Goal: Transaction & Acquisition: Purchase product/service

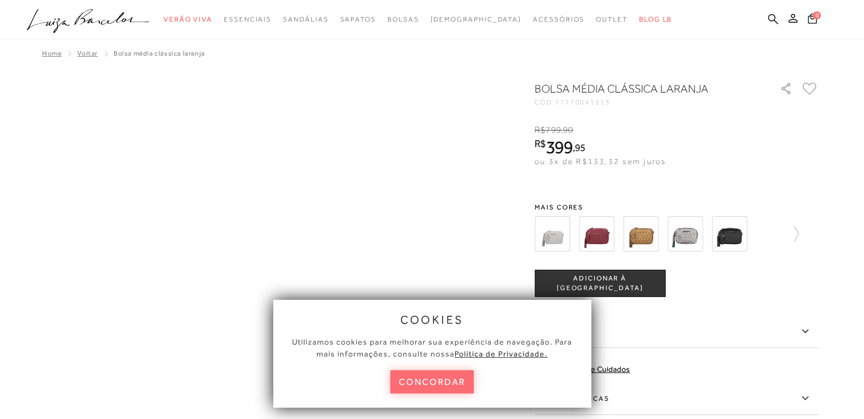
click at [442, 382] on button "concordar" at bounding box center [432, 382] width 84 height 23
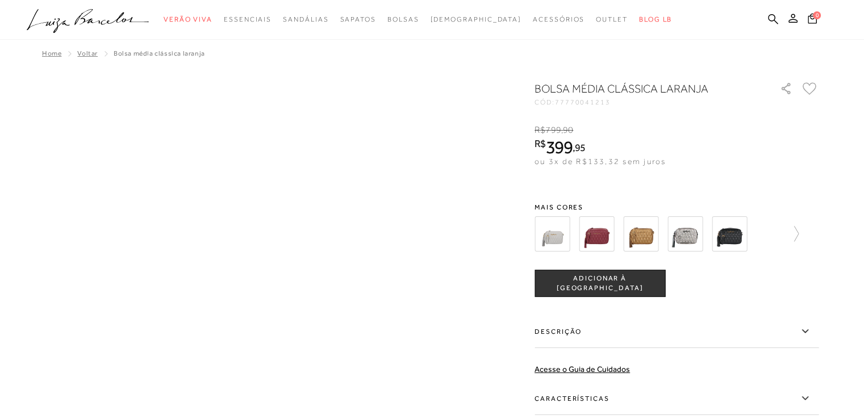
click at [442, 382] on div "Bolsa média clássica laranja CÓD: 77770041213 ×" at bounding box center [432, 303] width 853 height 444
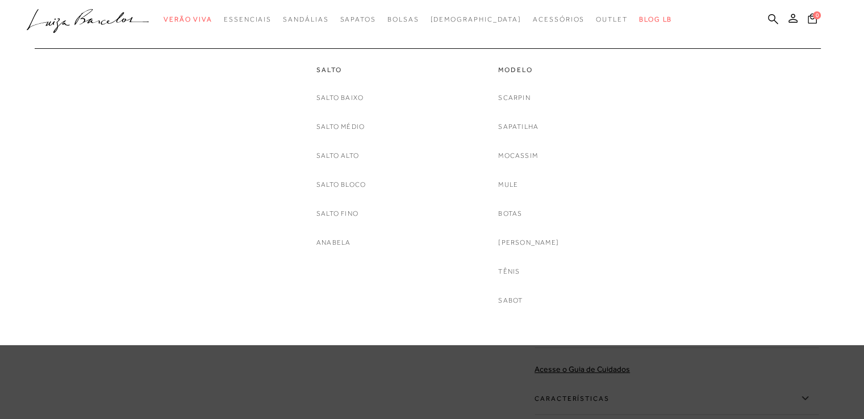
scroll to position [11, 0]
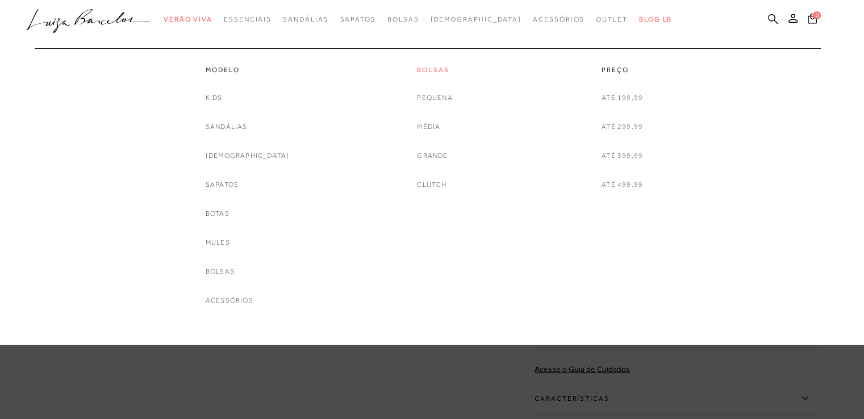
click at [427, 68] on link "Bolsas" at bounding box center [434, 70] width 35 height 10
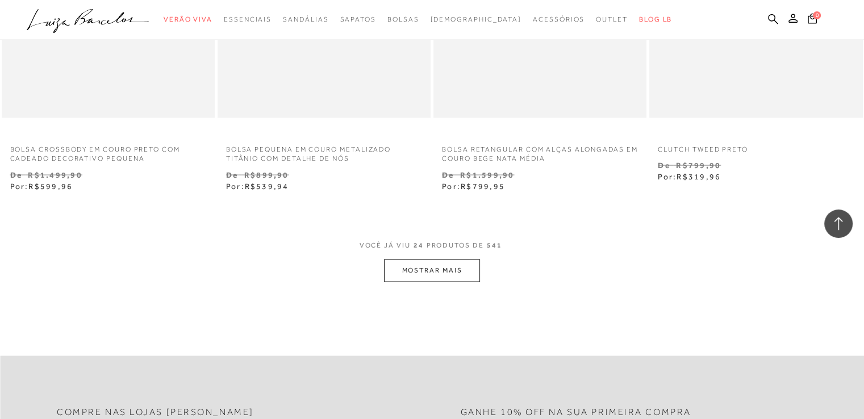
scroll to position [2326, 0]
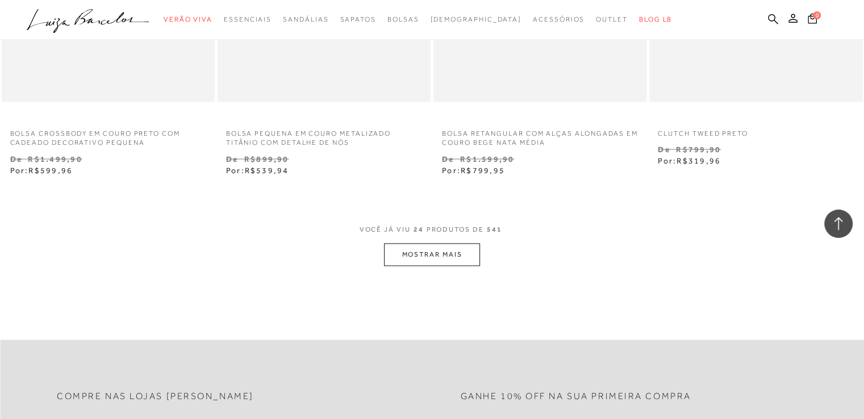
click at [438, 253] on button "MOSTRAR MAIS" at bounding box center [431, 255] width 95 height 22
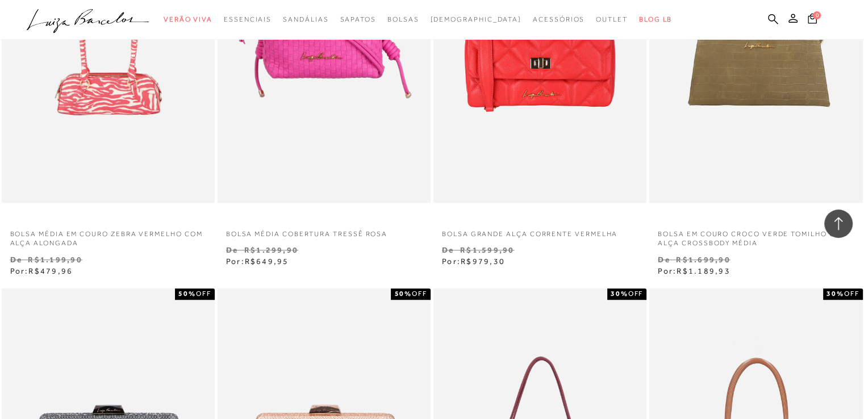
scroll to position [4710, 0]
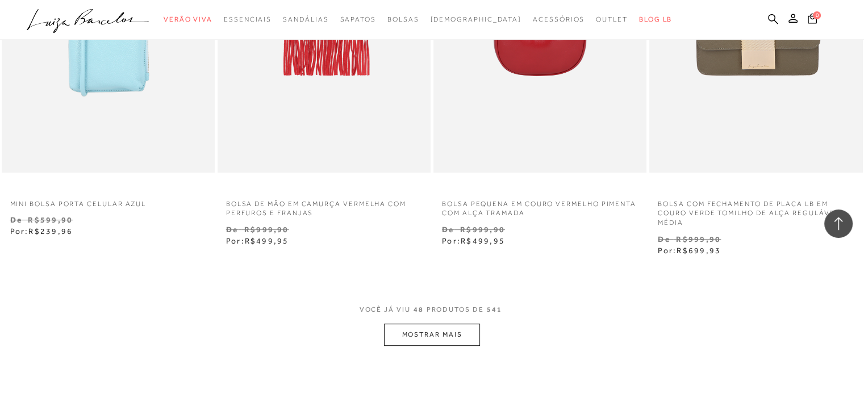
click at [439, 337] on button "MOSTRAR MAIS" at bounding box center [431, 335] width 95 height 22
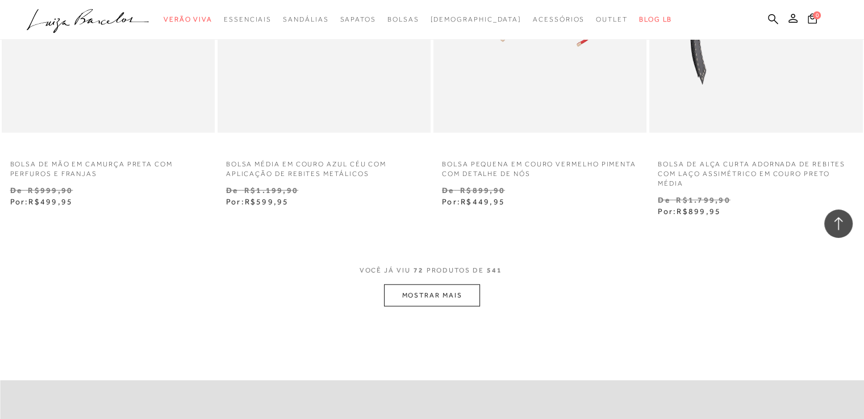
scroll to position [7218, 0]
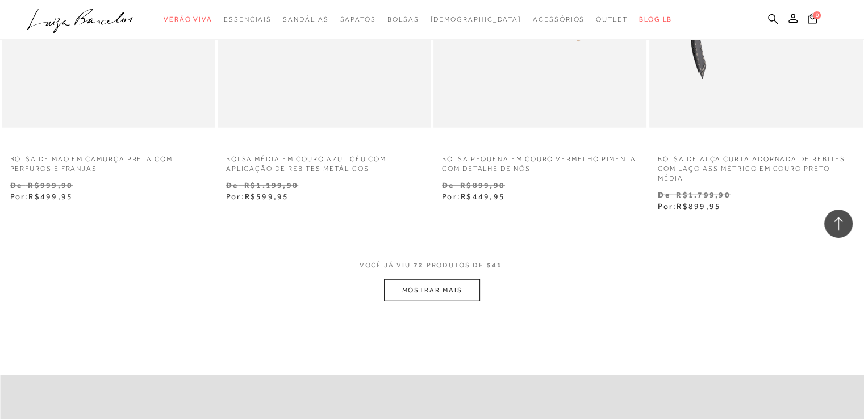
click at [433, 288] on button "MOSTRAR MAIS" at bounding box center [431, 291] width 95 height 22
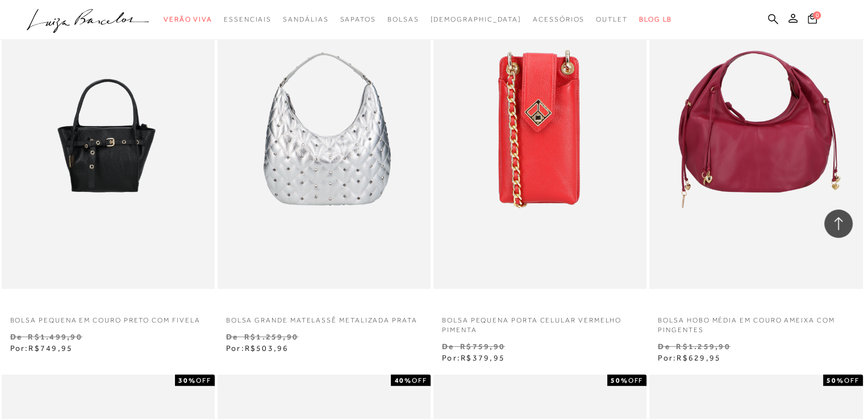
scroll to position [7491, 0]
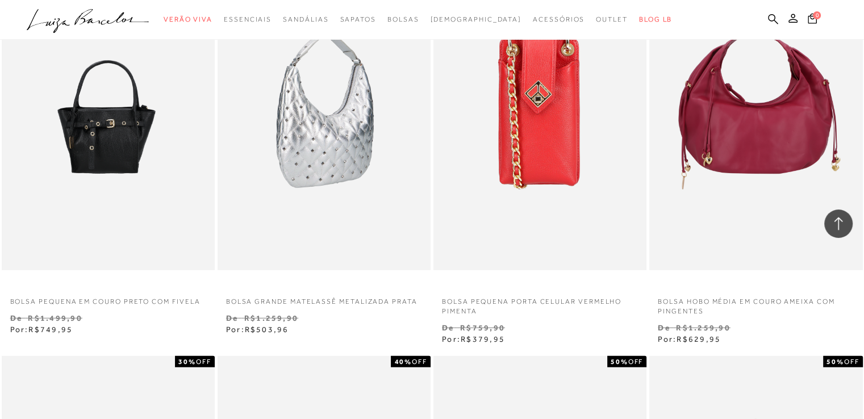
click at [368, 160] on img at bounding box center [325, 111] width 212 height 320
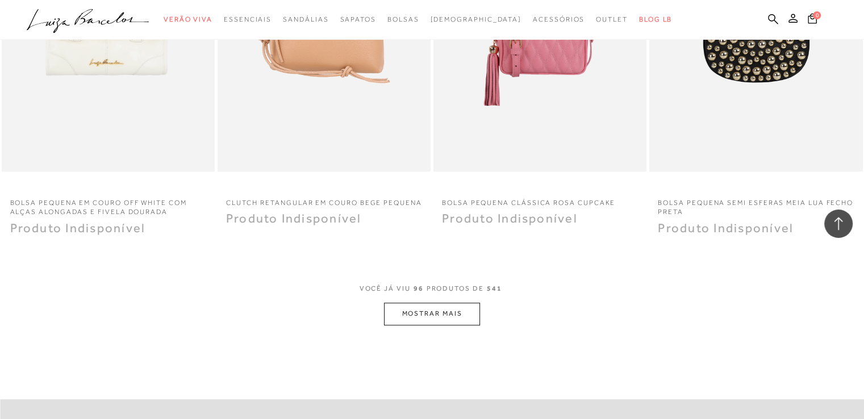
scroll to position [9590, 0]
click at [451, 310] on button "MOSTRAR MAIS" at bounding box center [431, 313] width 95 height 22
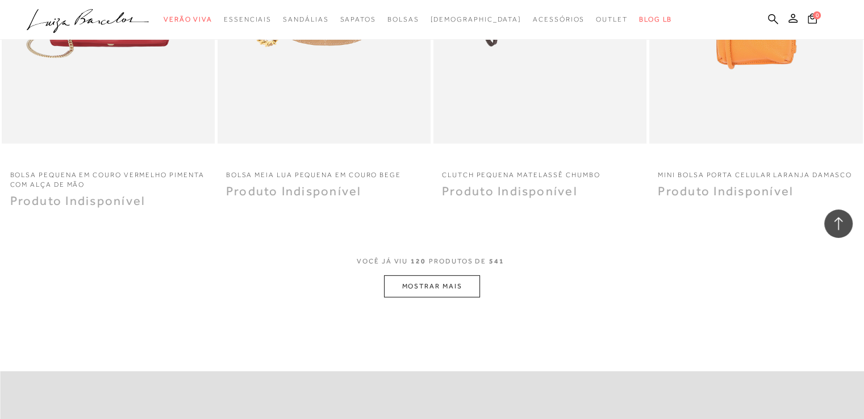
scroll to position [11994, 0]
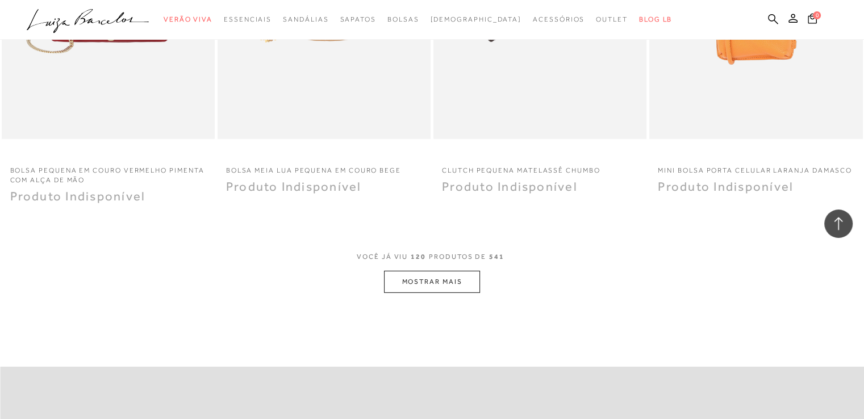
click at [448, 275] on button "MOSTRAR MAIS" at bounding box center [431, 282] width 95 height 22
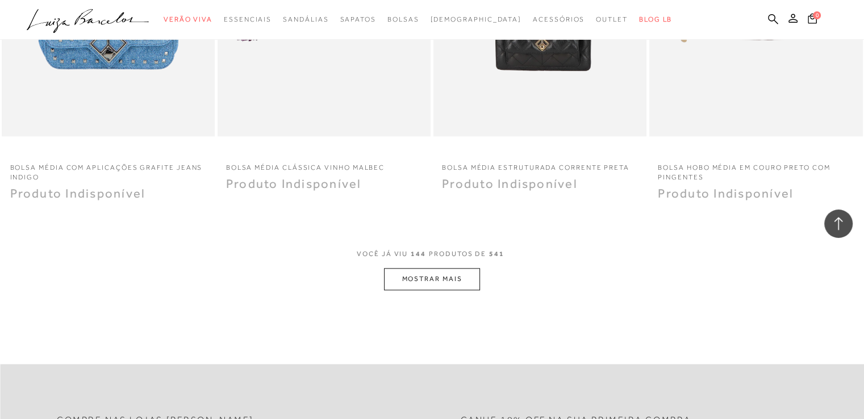
scroll to position [14381, 0]
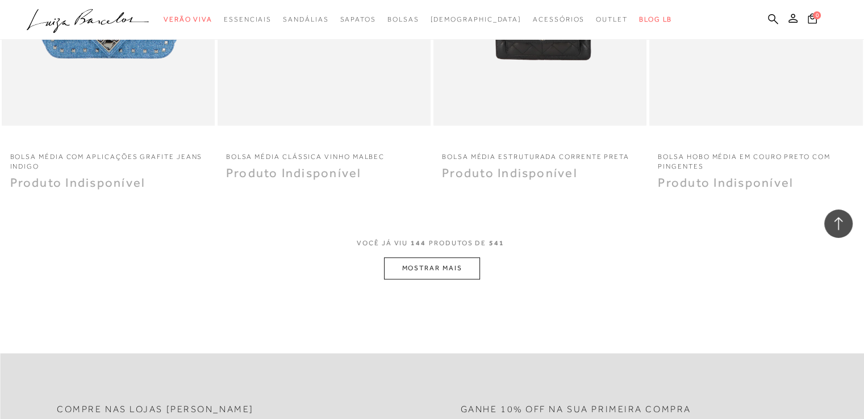
click at [431, 261] on button "MOSTRAR MAIS" at bounding box center [431, 268] width 95 height 22
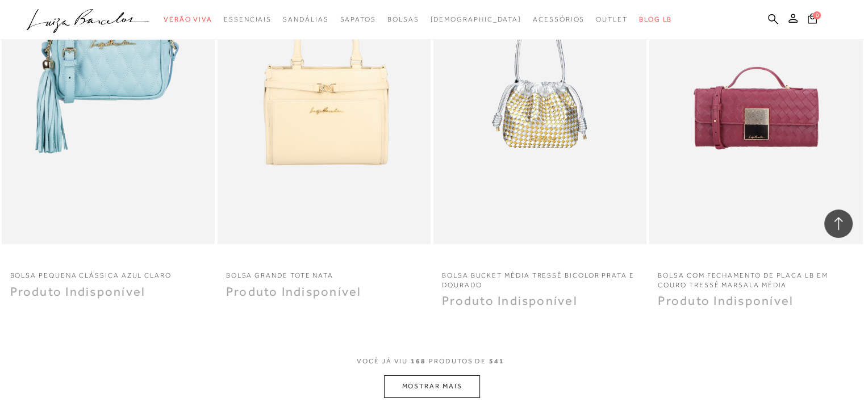
scroll to position [16630, 0]
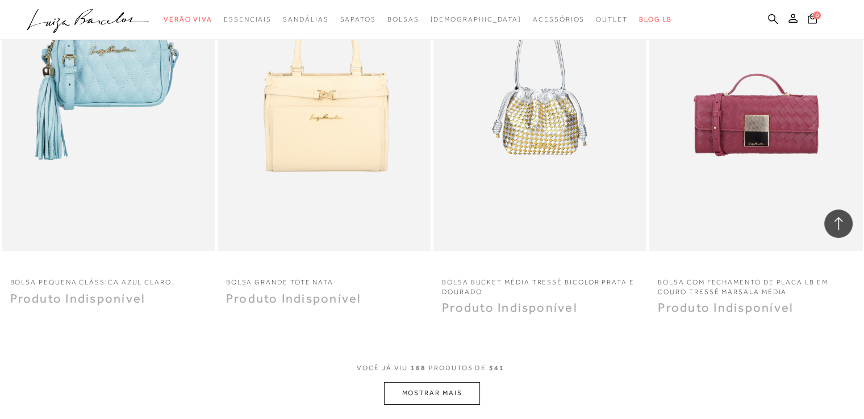
click at [431, 386] on button "MOSTRAR MAIS" at bounding box center [431, 393] width 95 height 22
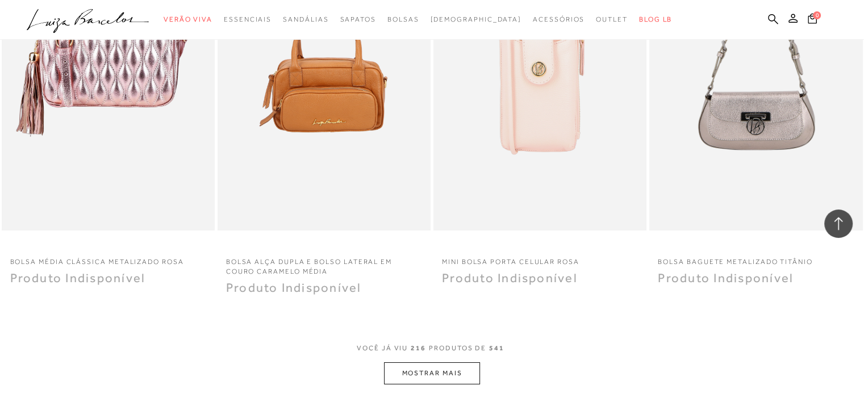
scroll to position [21411, 0]
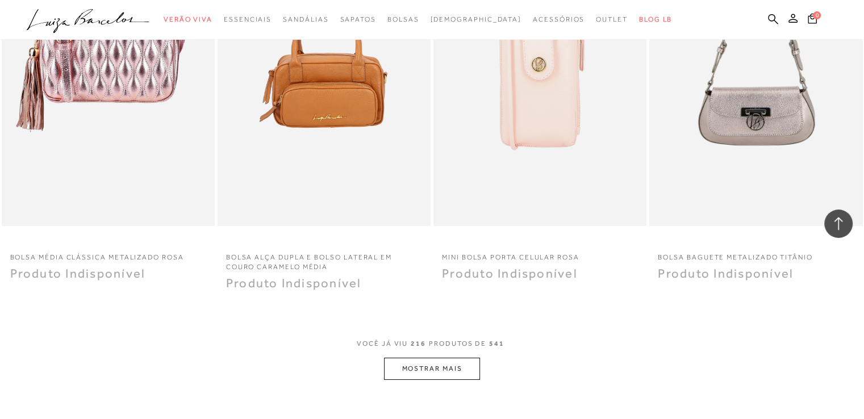
click at [463, 358] on button "MOSTRAR MAIS" at bounding box center [431, 369] width 95 height 22
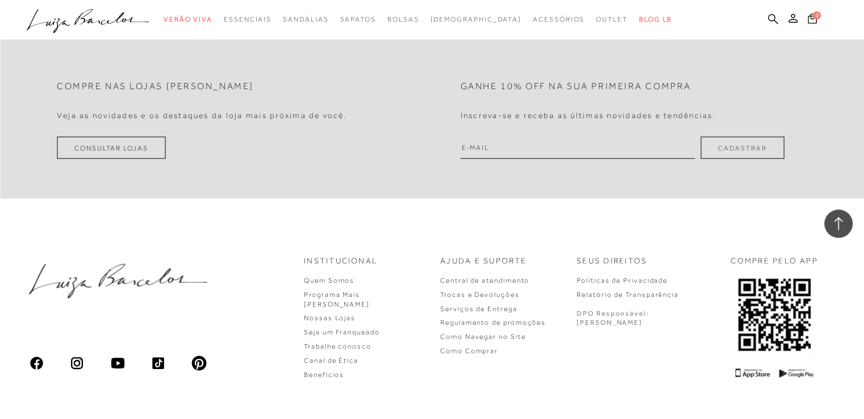
scroll to position [24227, 0]
